Goal: Contribute content: Add original content to the website for others to see

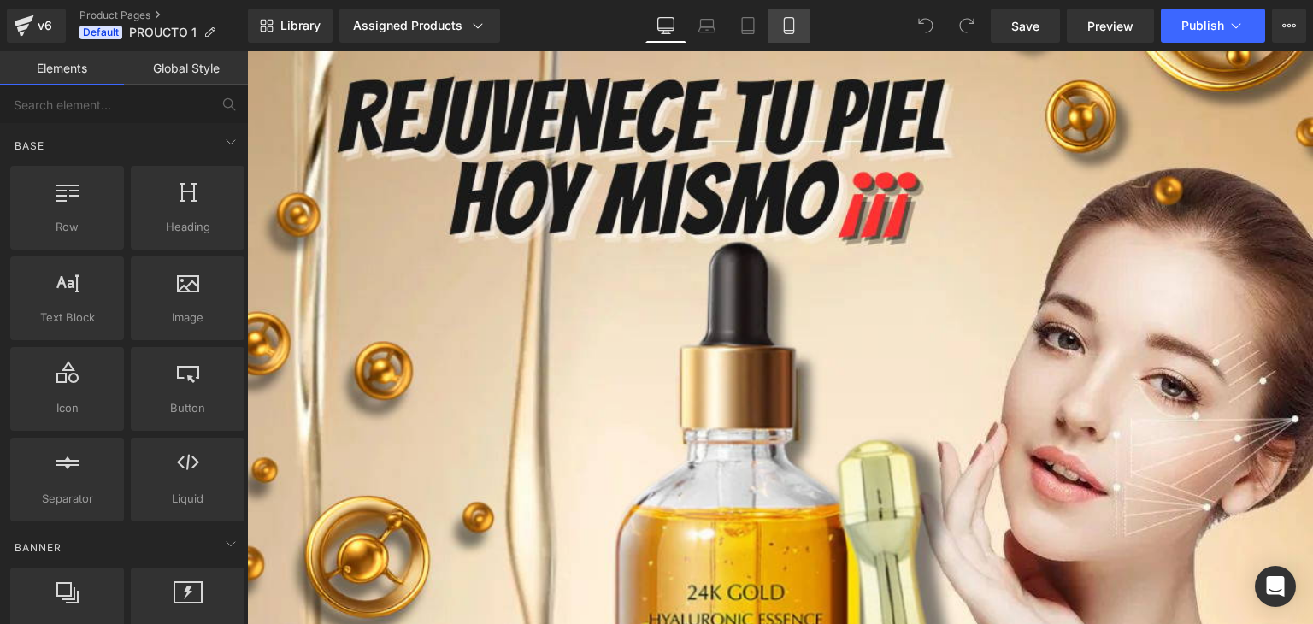
click at [787, 25] on icon at bounding box center [789, 25] width 17 height 17
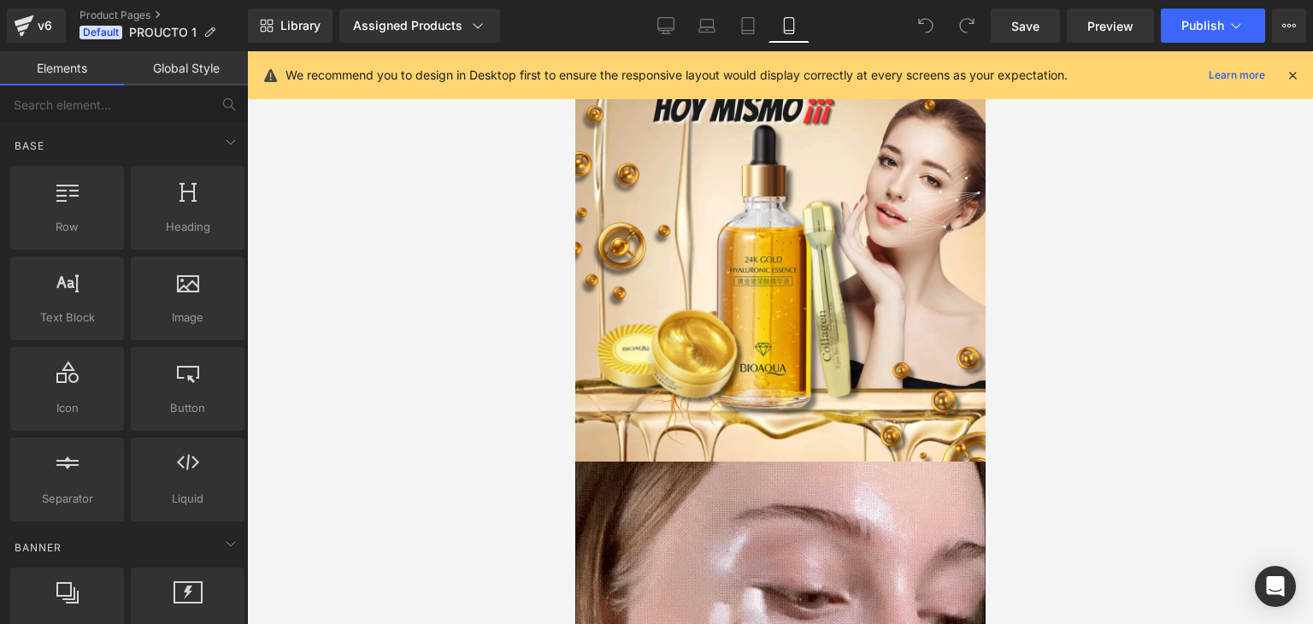
click at [771, 255] on div "Image" at bounding box center [779, 256] width 410 height 410
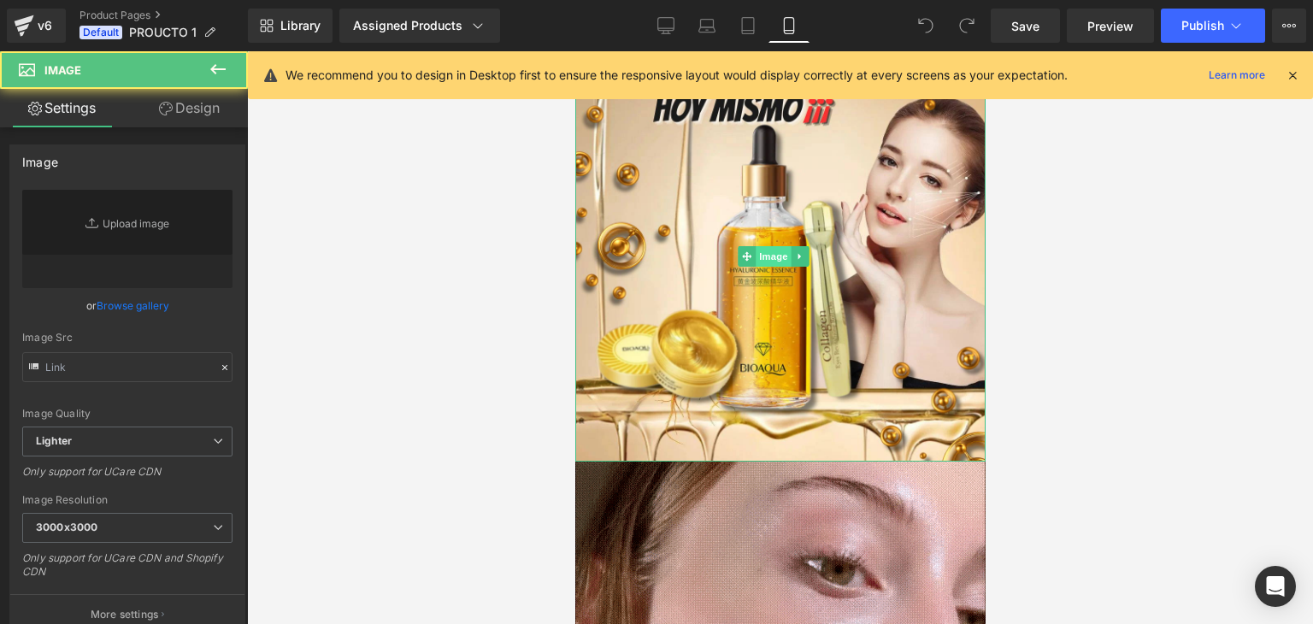
type input "[URL][DOMAIN_NAME]"
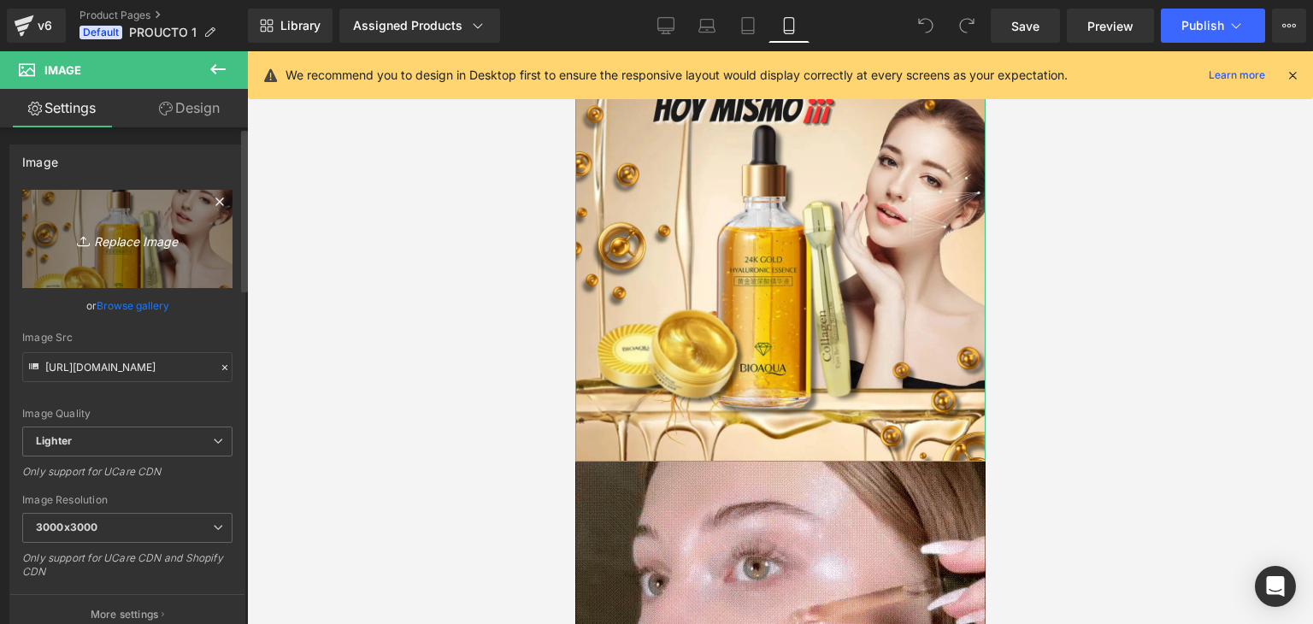
click at [156, 240] on icon "Replace Image" at bounding box center [127, 238] width 137 height 21
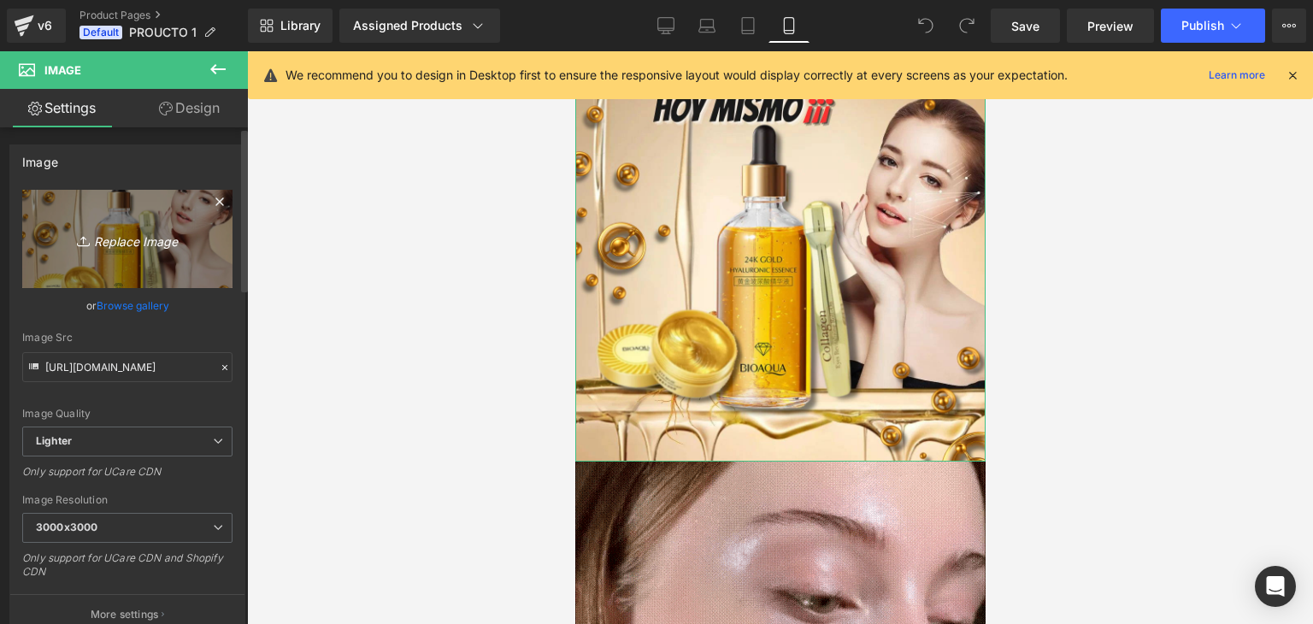
type input "C:\fakepath\ChatGPT Image 18 ago 2025, 05_31_48 a.m..png"
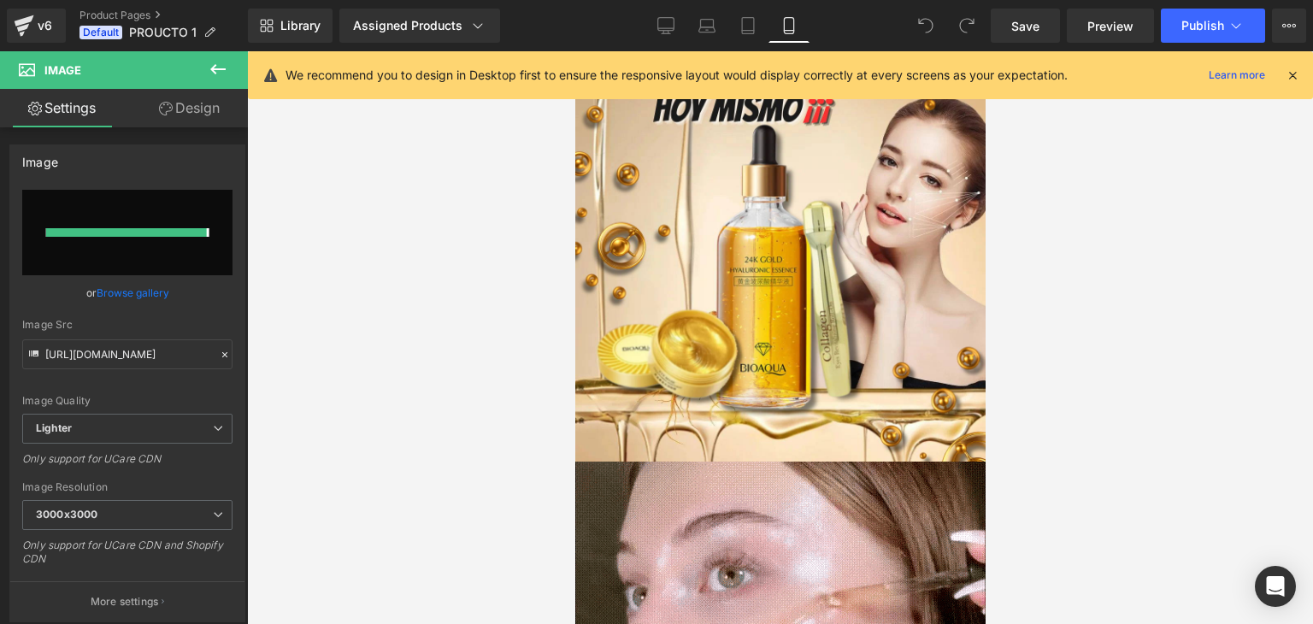
type input "[URL][DOMAIN_NAME]"
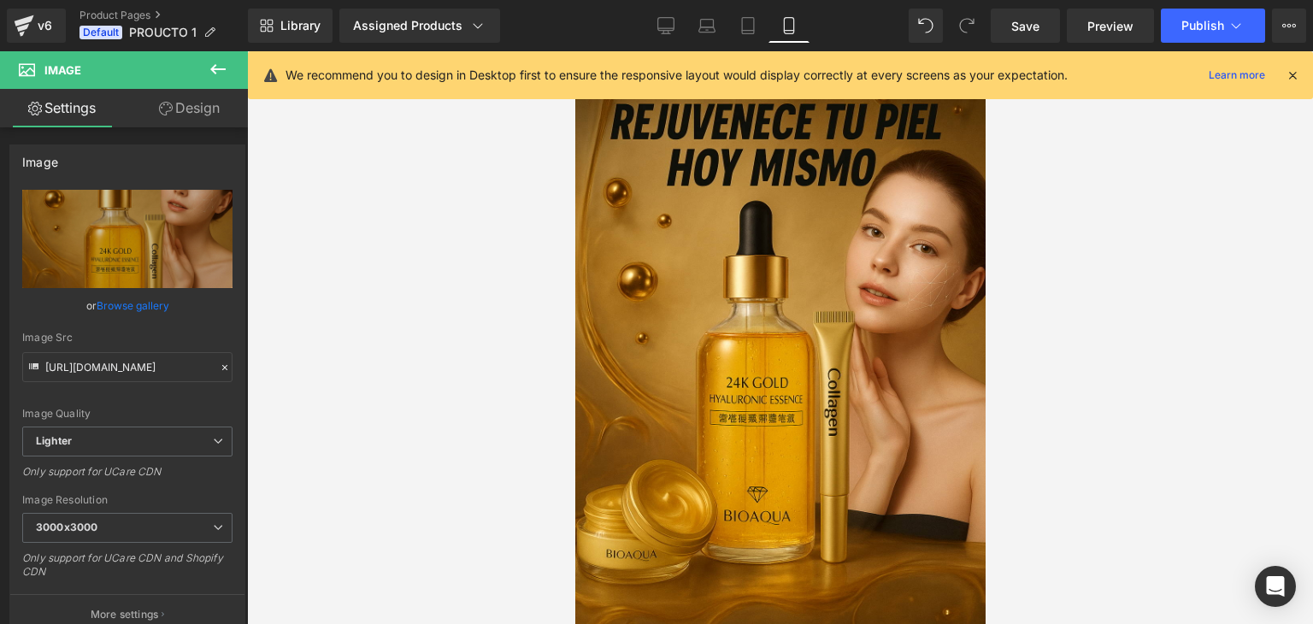
click at [1293, 78] on icon at bounding box center [1292, 75] width 15 height 15
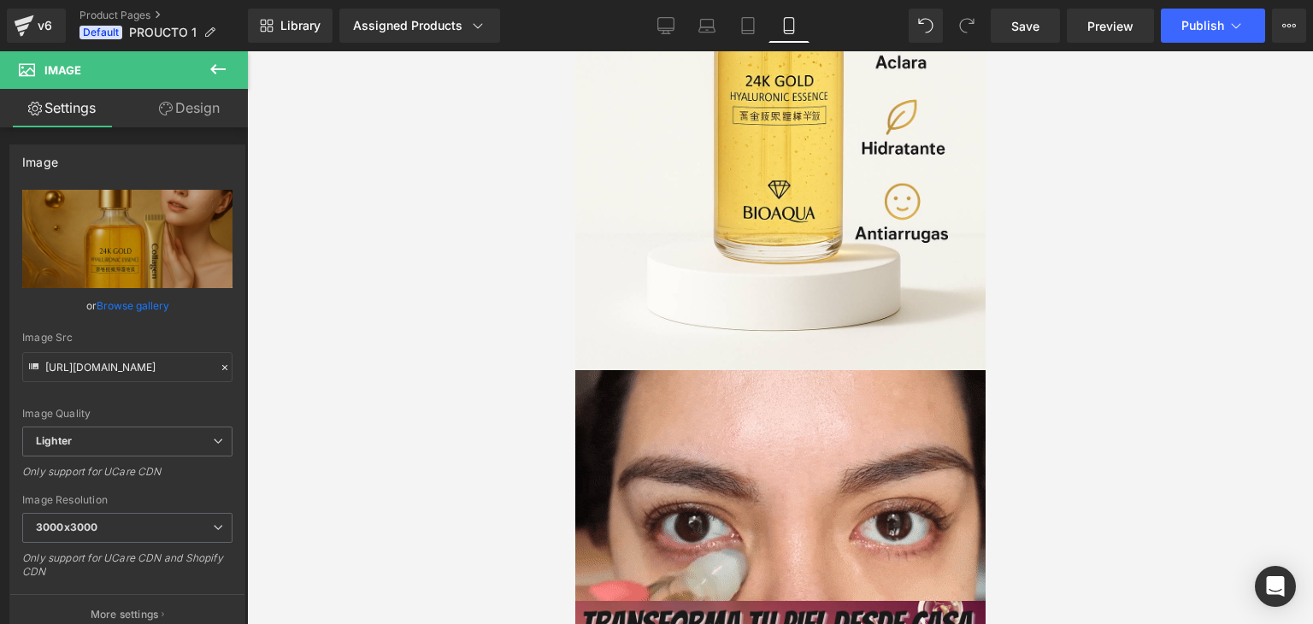
scroll to position [1795, 0]
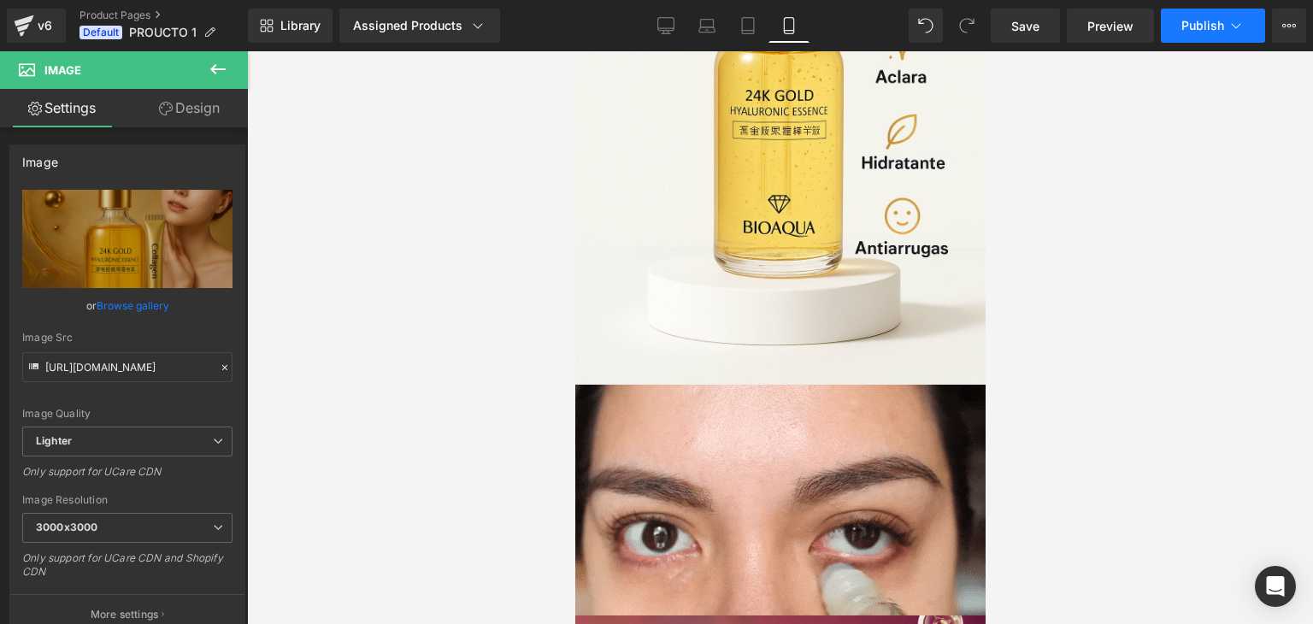
click at [1175, 26] on button "Publish" at bounding box center [1213, 26] width 104 height 34
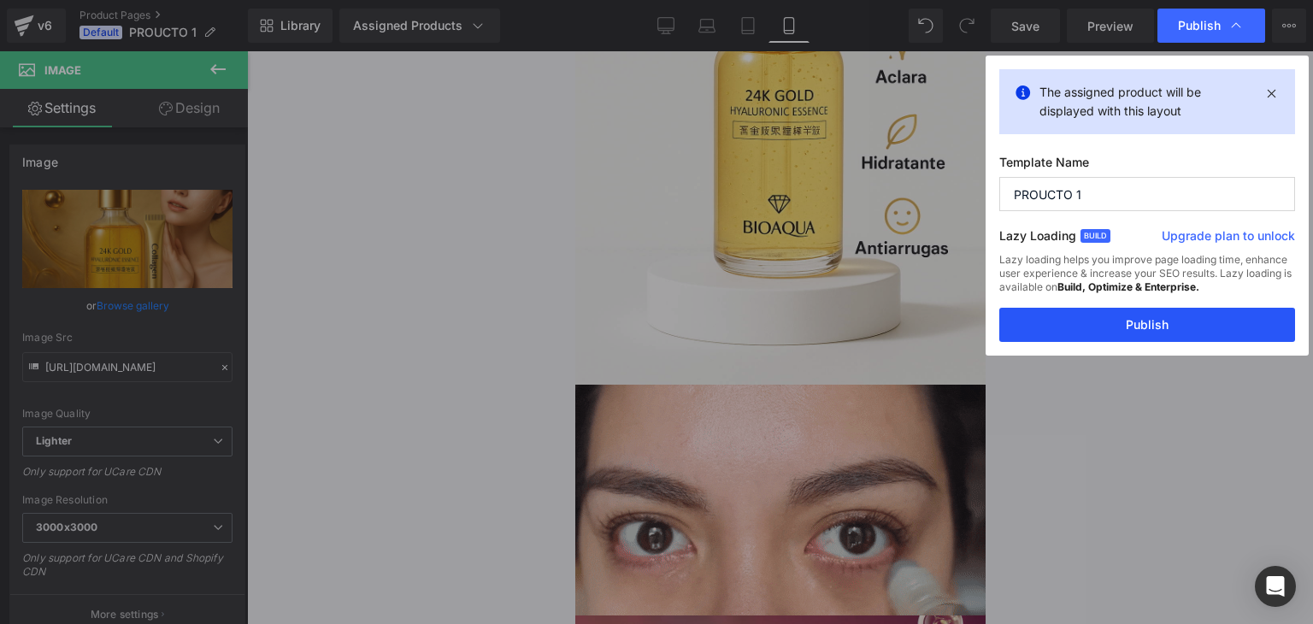
click at [1081, 323] on button "Publish" at bounding box center [1147, 325] width 296 height 34
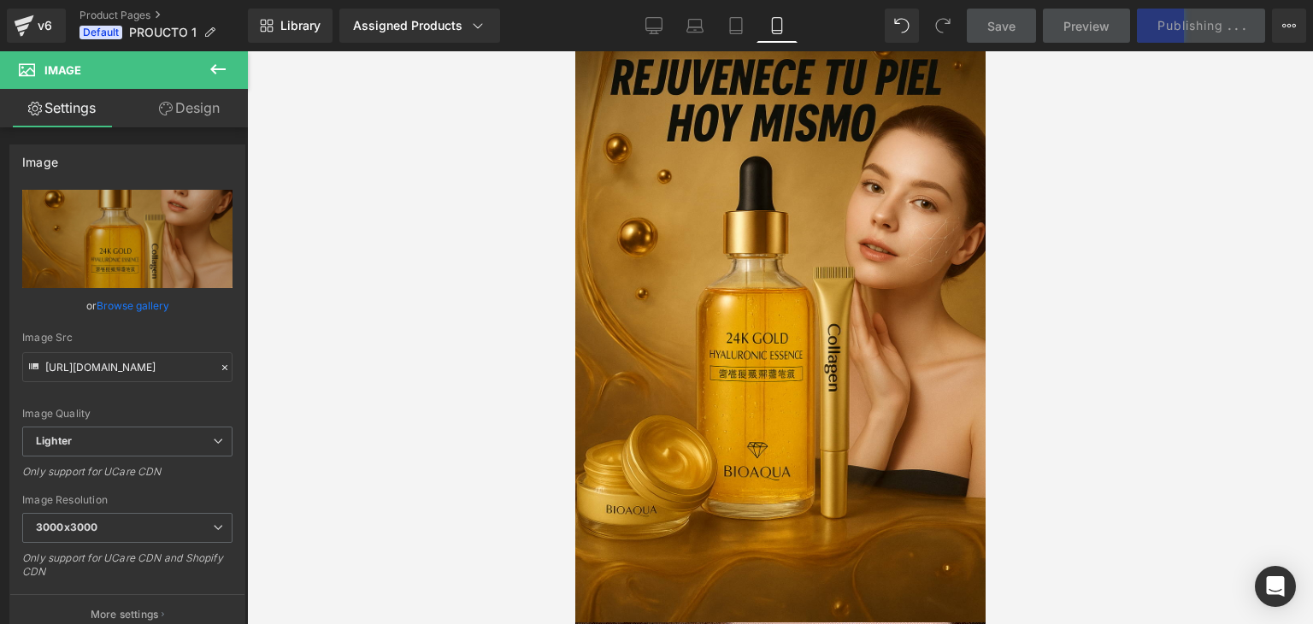
scroll to position [0, 0]
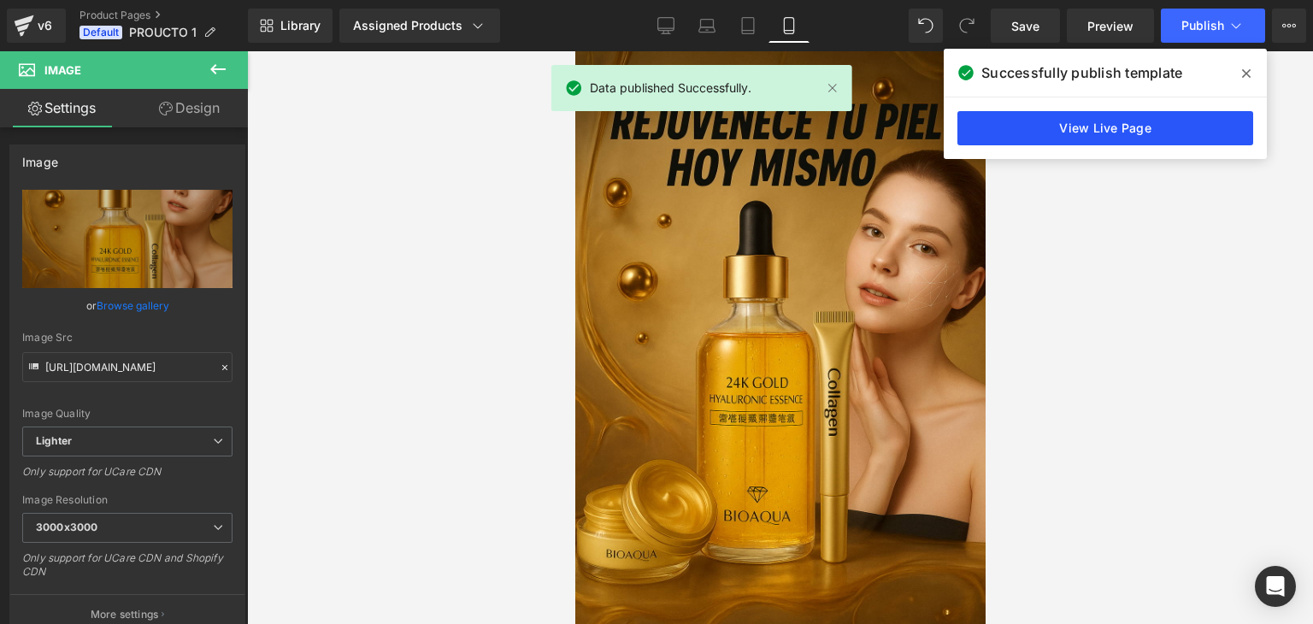
click at [1039, 129] on link "View Live Page" at bounding box center [1105, 128] width 296 height 34
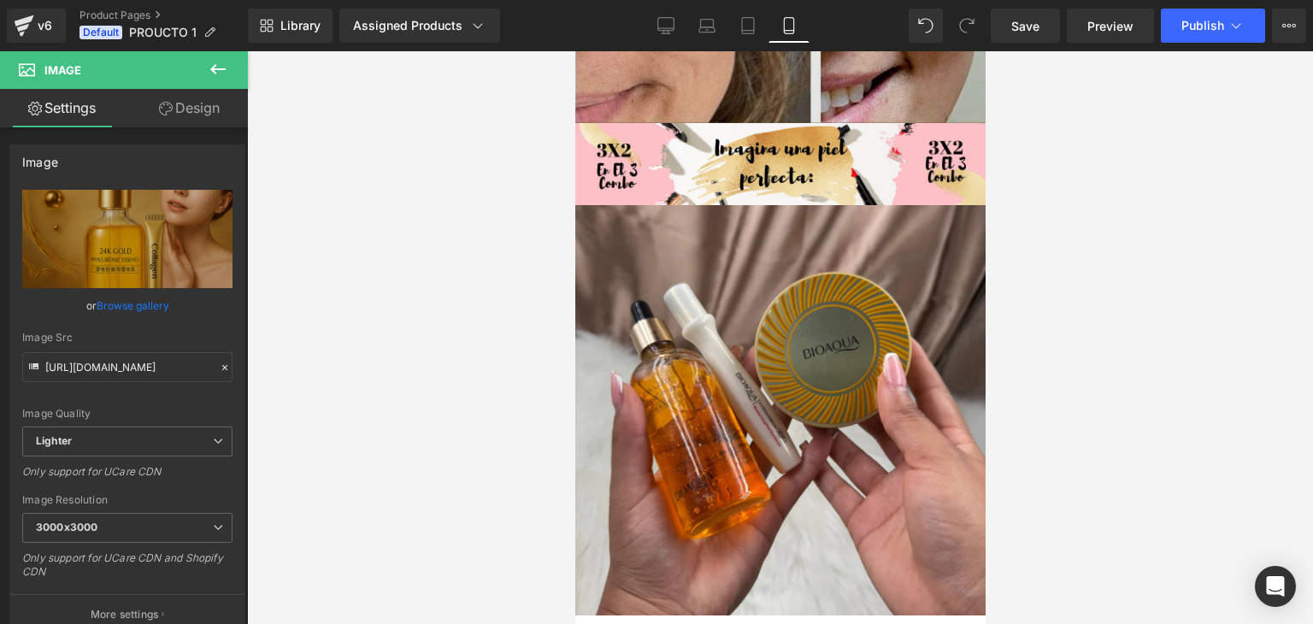
scroll to position [2479, 0]
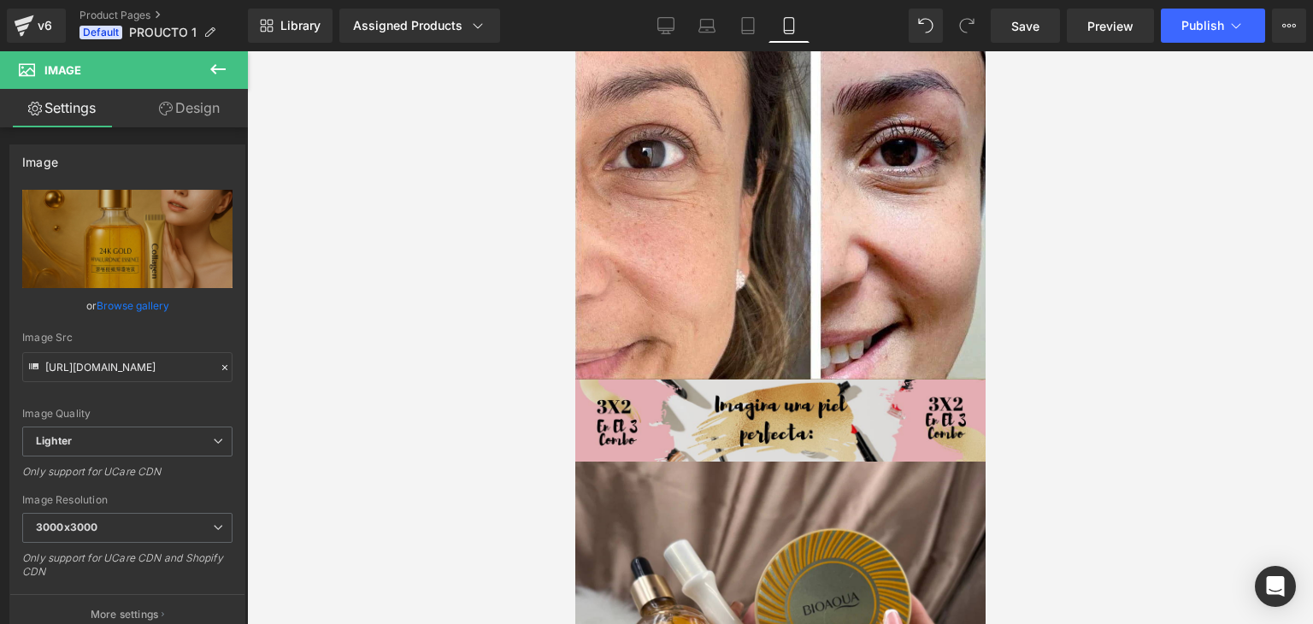
click at [757, 380] on div "Image" at bounding box center [779, 421] width 410 height 82
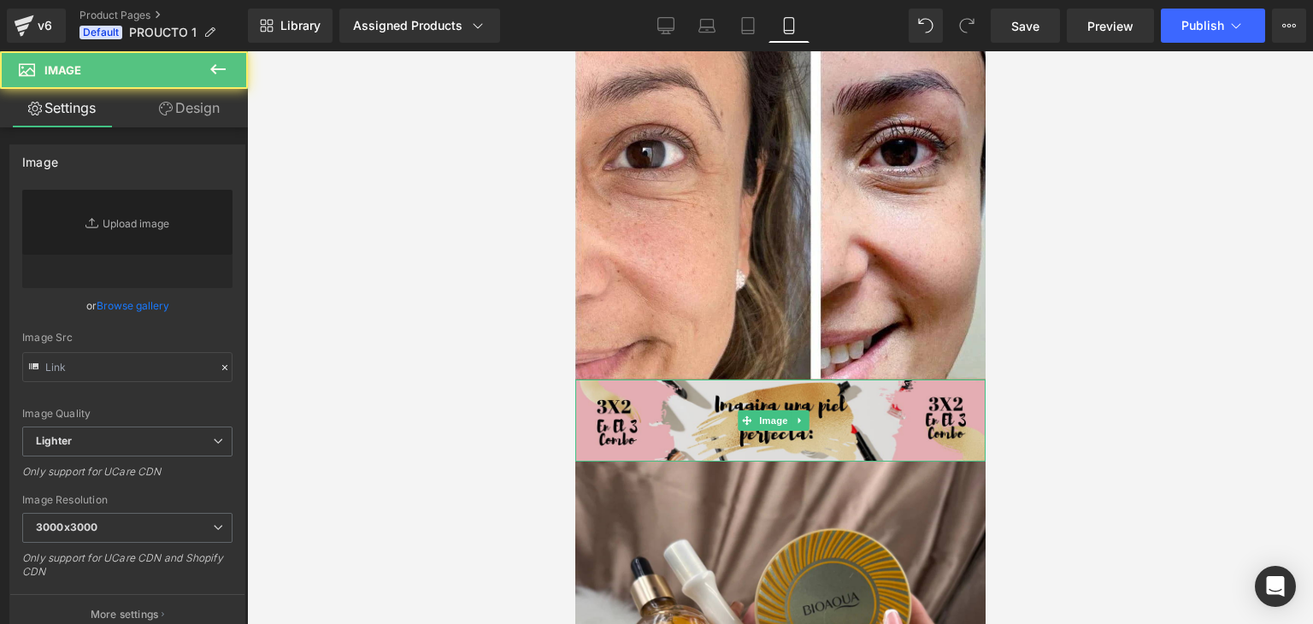
type input "[URL][DOMAIN_NAME]"
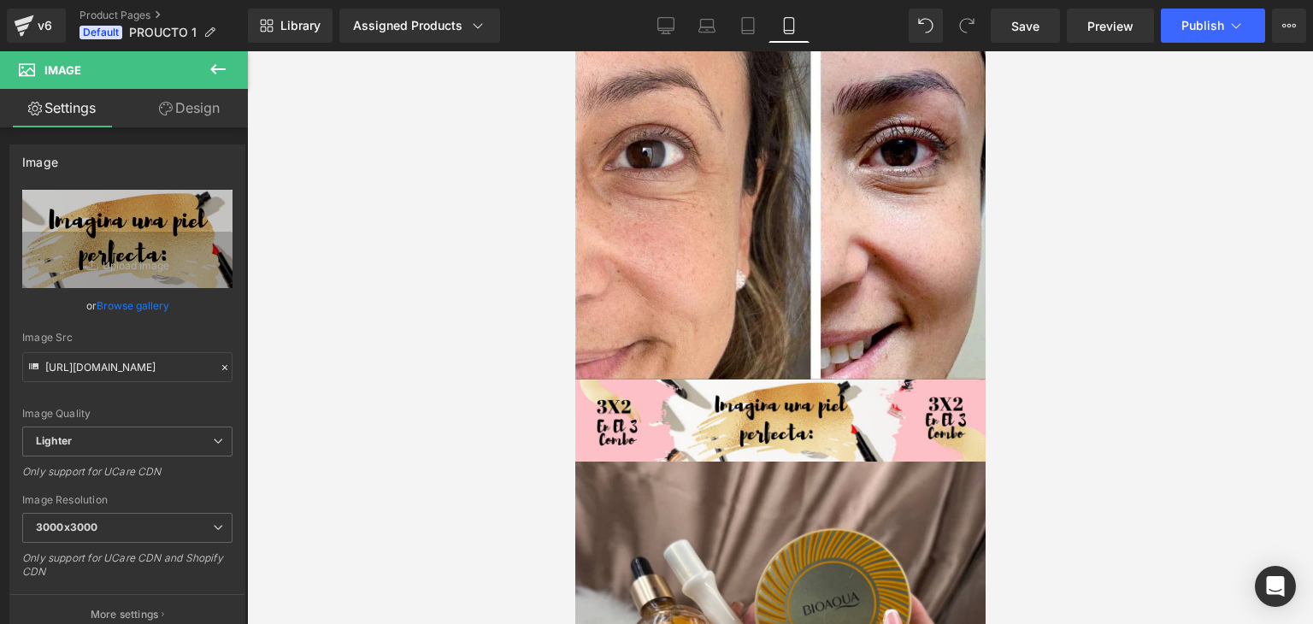
click at [1218, 264] on div at bounding box center [780, 337] width 1066 height 573
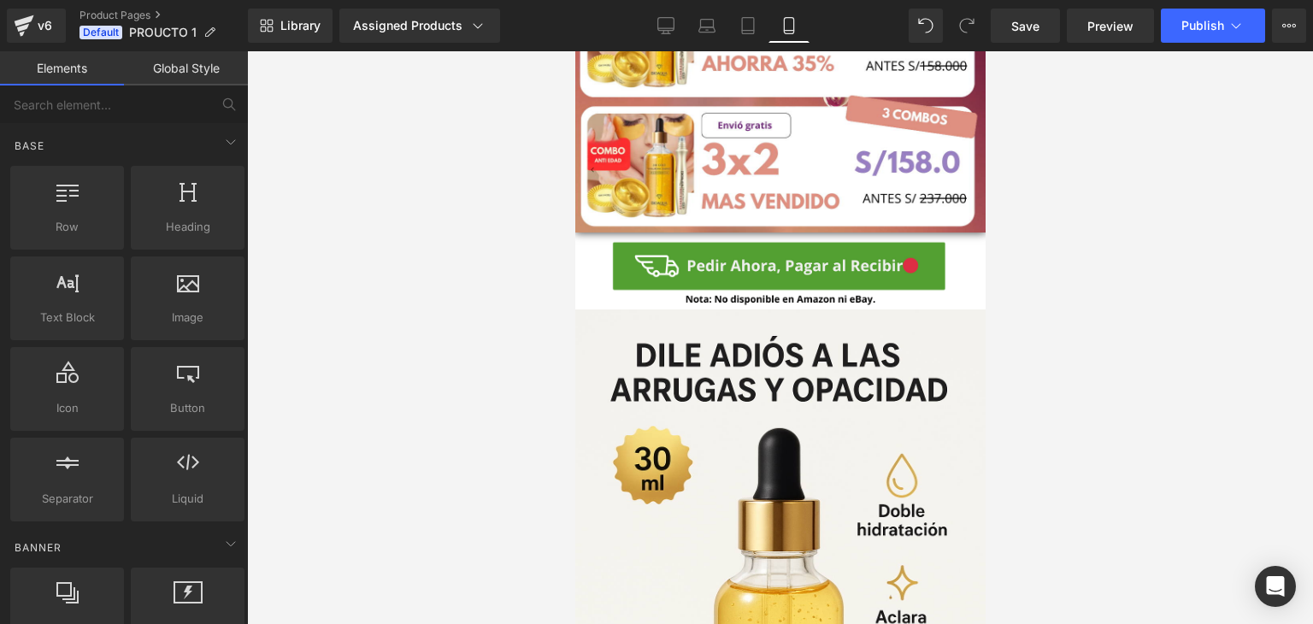
scroll to position [1282, 0]
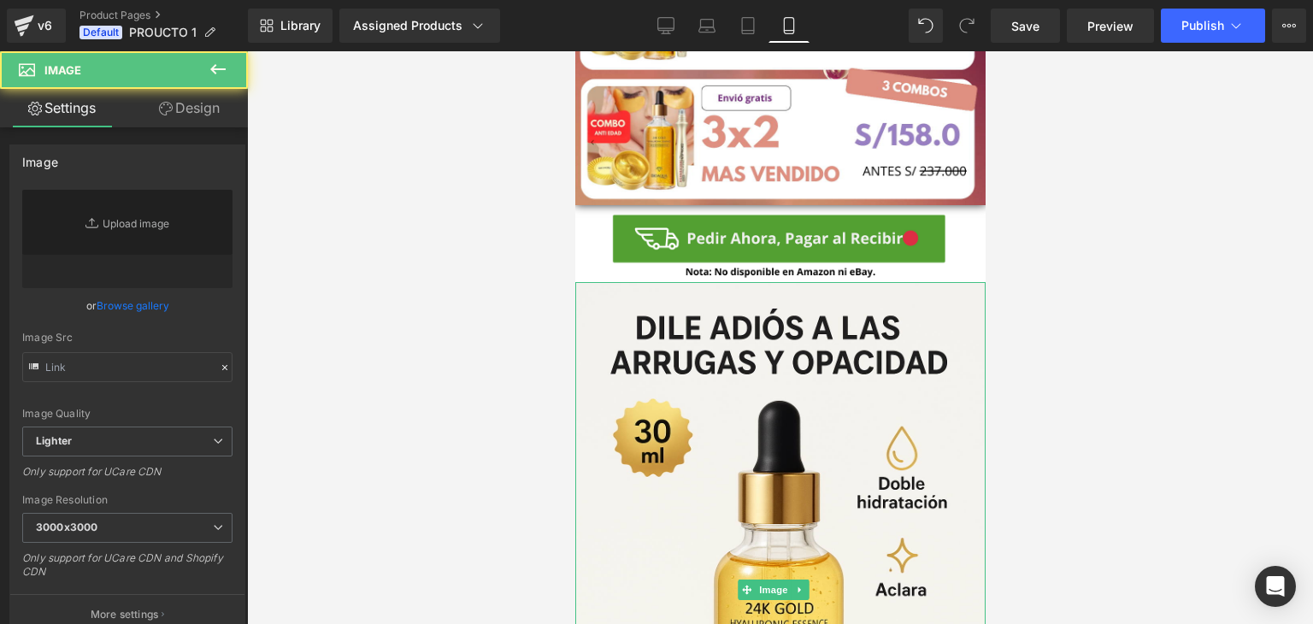
type input "[URL][DOMAIN_NAME]"
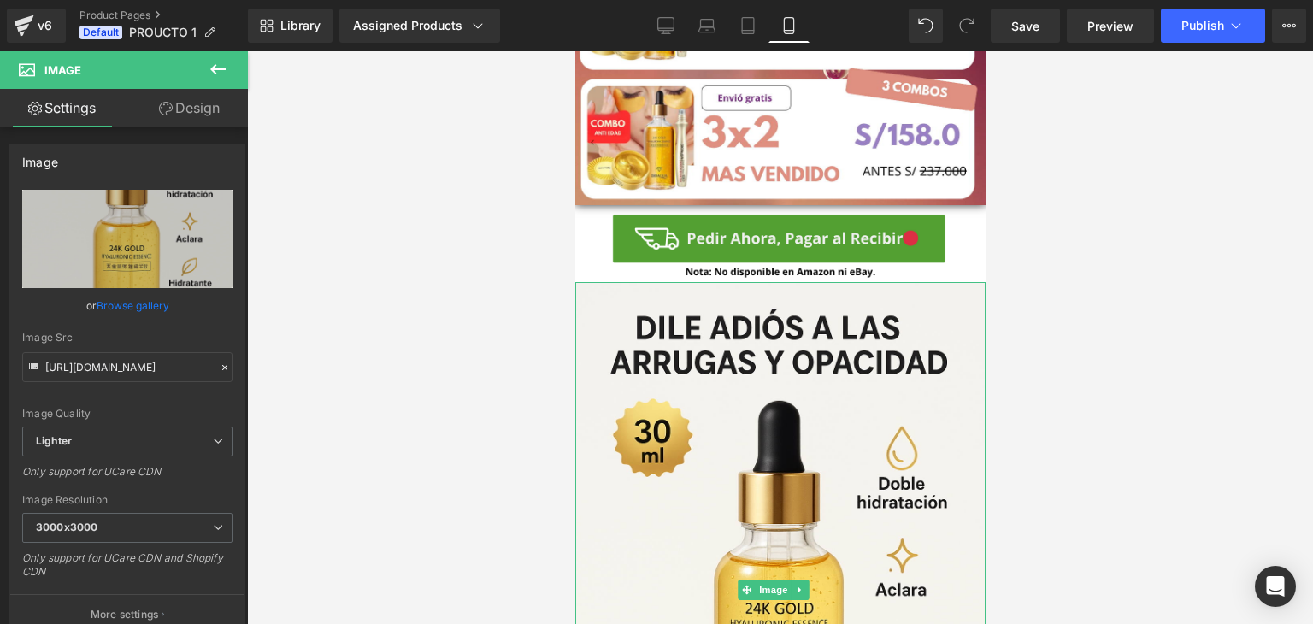
click at [835, 327] on img at bounding box center [779, 590] width 410 height 616
